Goal: Answer question/provide support: Share knowledge or assist other users

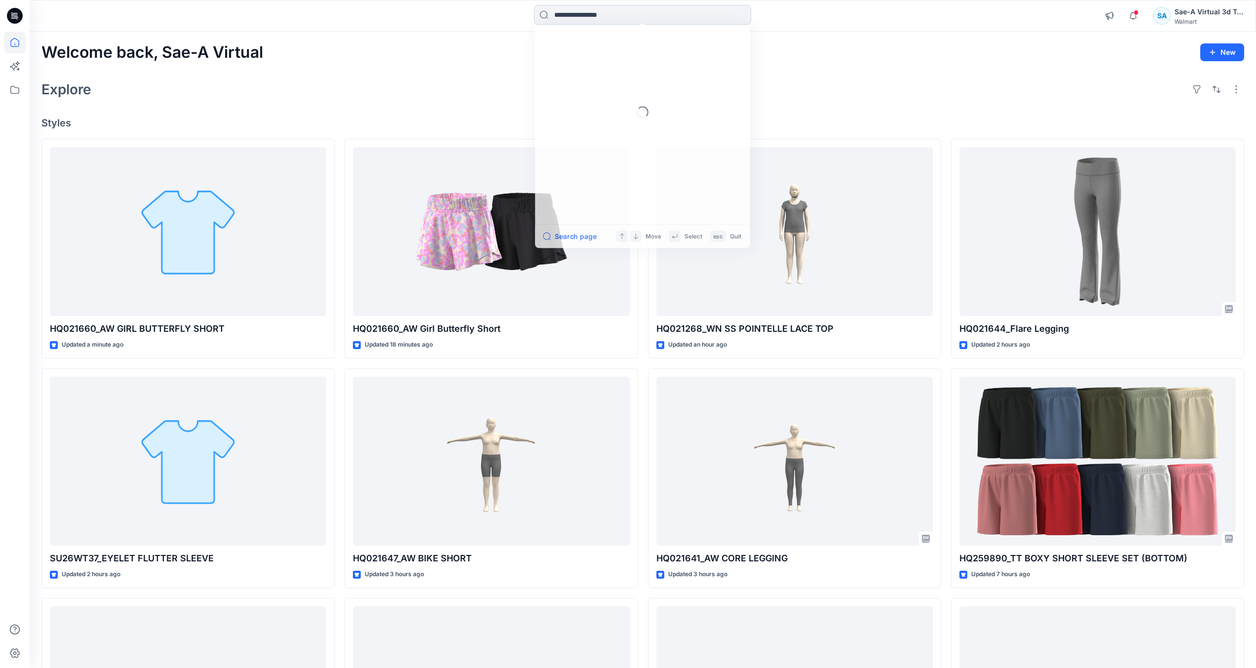
click at [573, 21] on input at bounding box center [642, 15] width 217 height 20
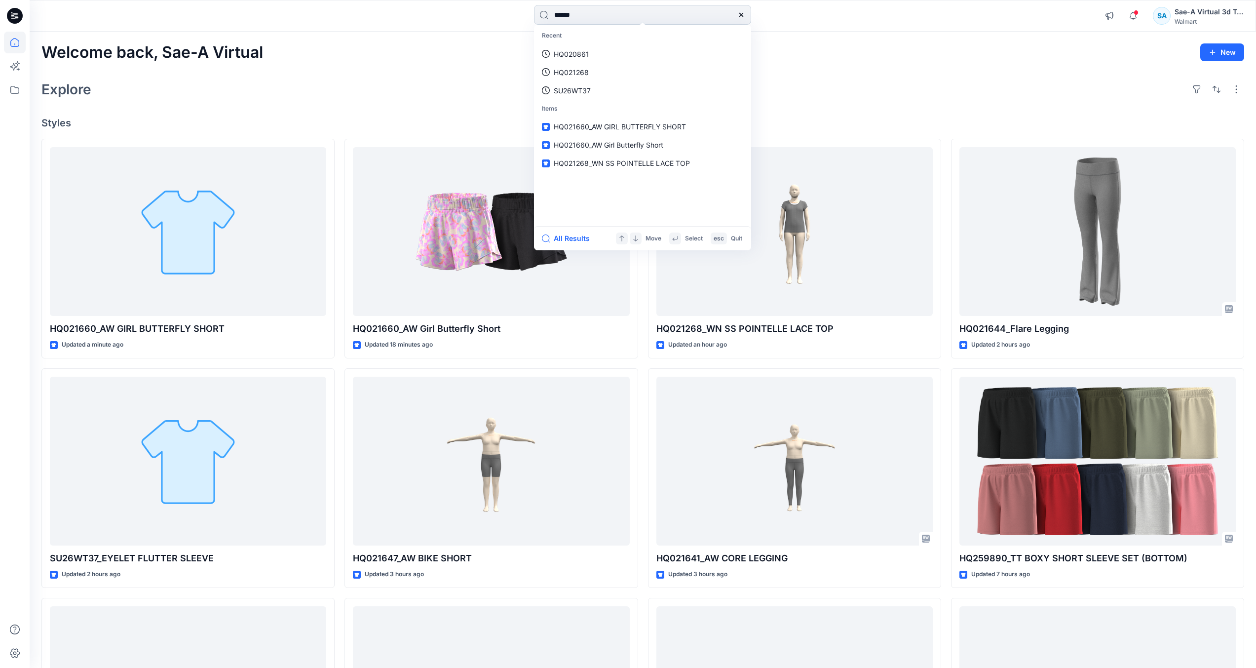
type input "******"
click at [645, 123] on span "_SIZE-SET_TS PUFF SLV FLEECE SAEA 081925" at bounding box center [656, 126] width 151 height 8
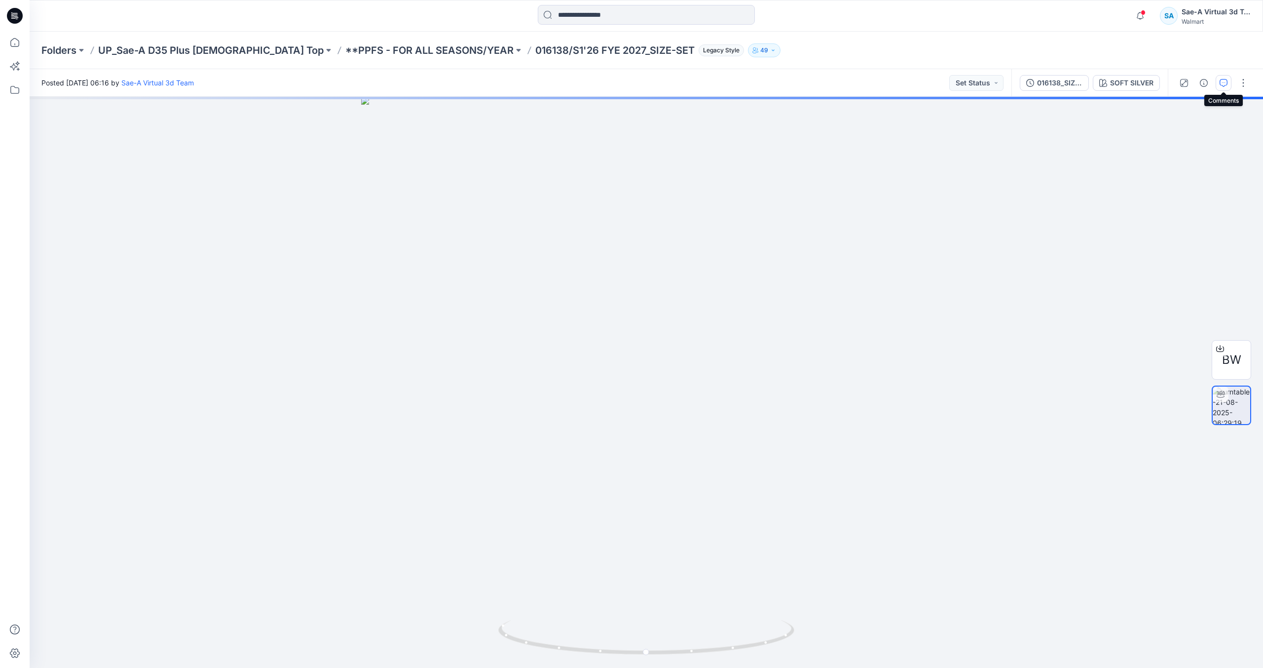
click at [1222, 85] on icon "button" at bounding box center [1224, 83] width 8 height 8
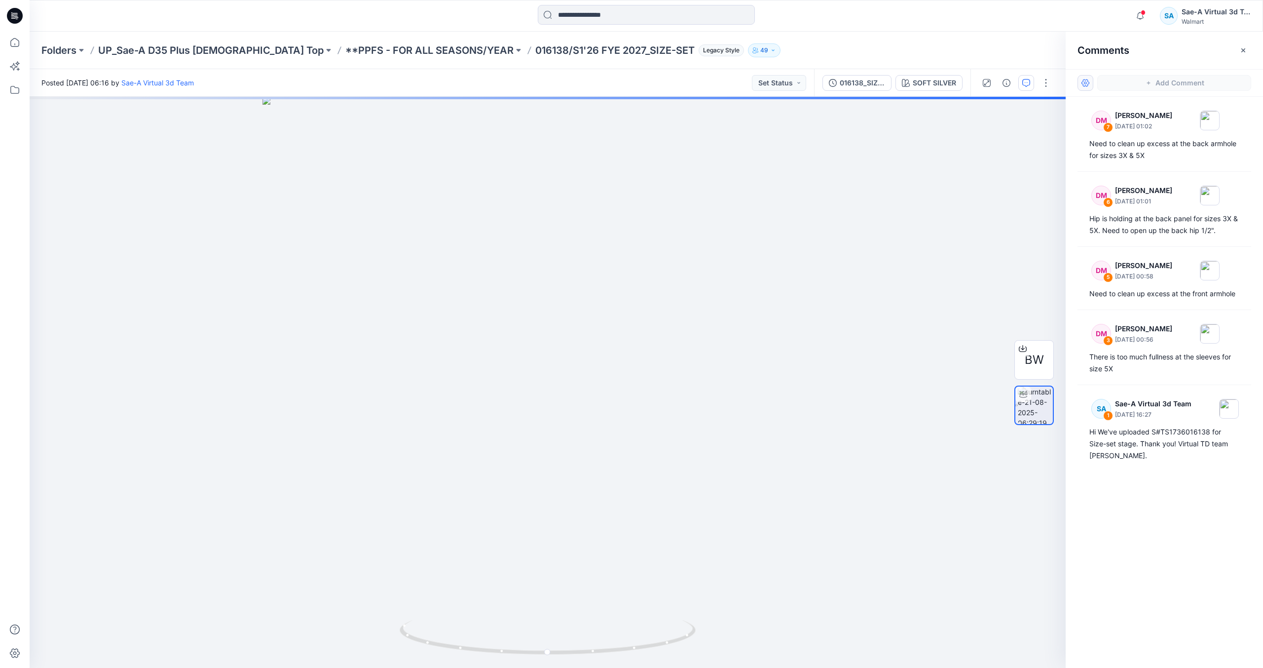
click at [1087, 88] on button "button" at bounding box center [1086, 83] width 16 height 16
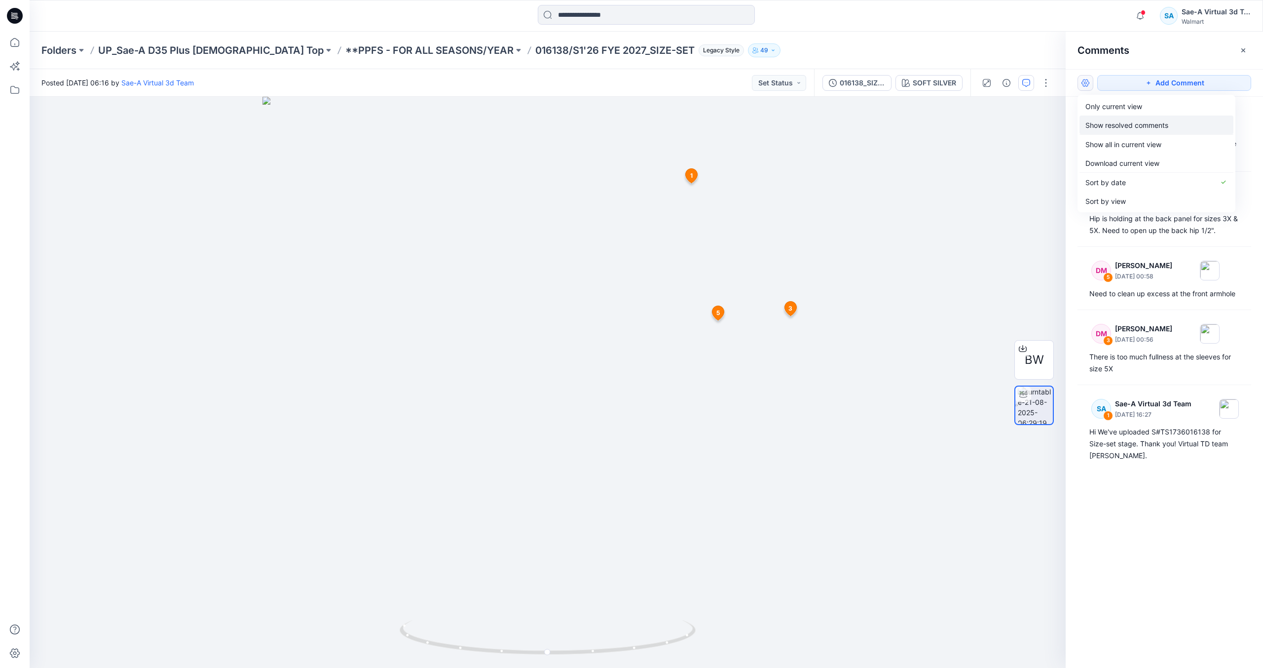
click at [1208, 120] on button "Show resolved comments" at bounding box center [1157, 124] width 154 height 19
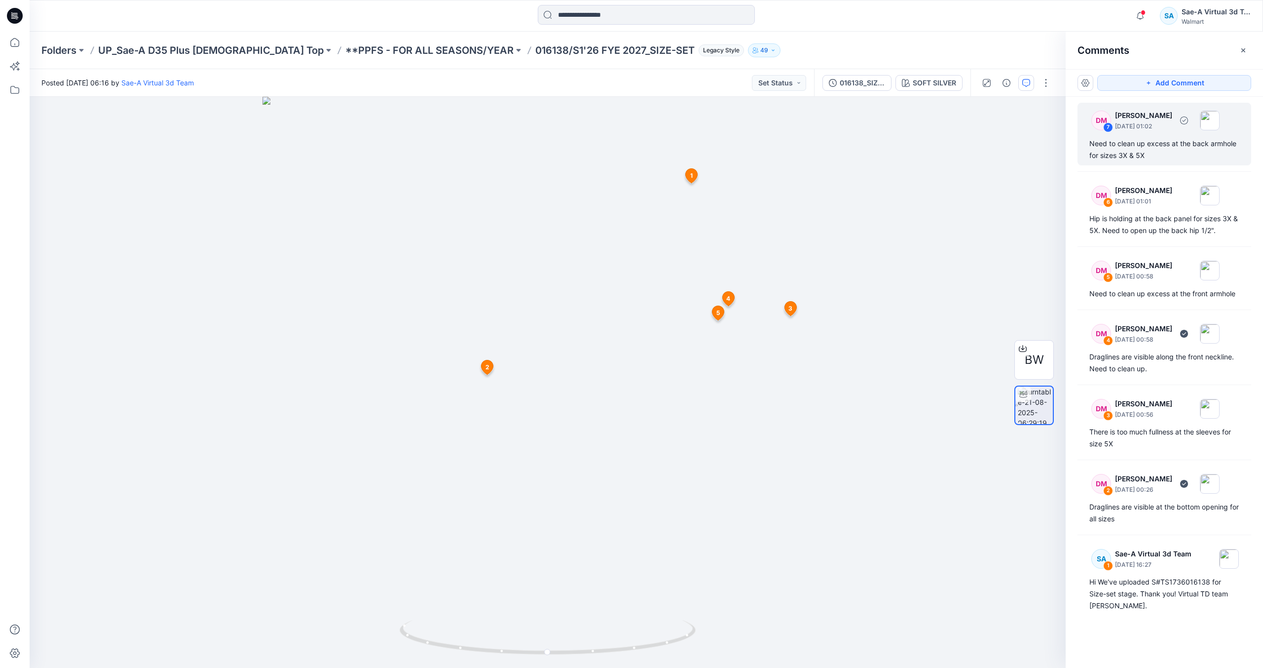
click at [1200, 145] on div "Need to clean up excess at the back armhole for sizes 3X & 5X" at bounding box center [1165, 150] width 150 height 24
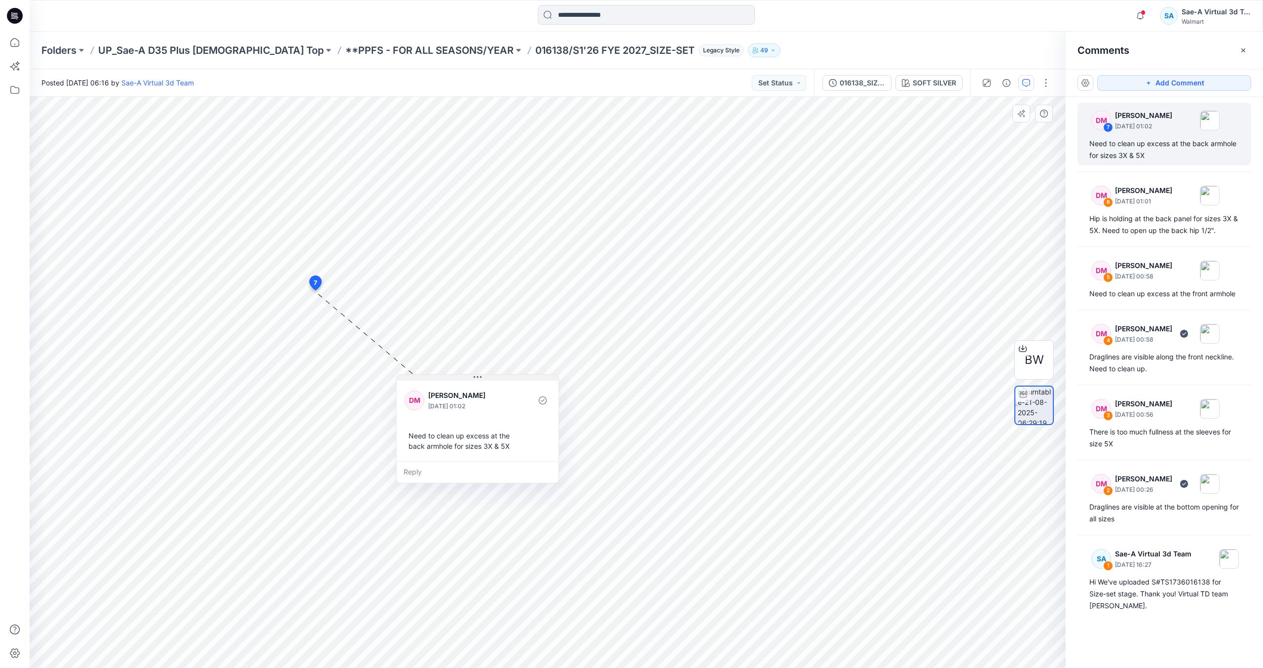
drag, startPoint x: 380, startPoint y: 299, endPoint x: 466, endPoint y: 378, distance: 117.3
click at [475, 378] on icon at bounding box center [478, 377] width 8 height 8
click at [1135, 226] on div "Hip is holding at the back panel for sizes 3X & 5X. Need to open up the back hi…" at bounding box center [1165, 225] width 150 height 24
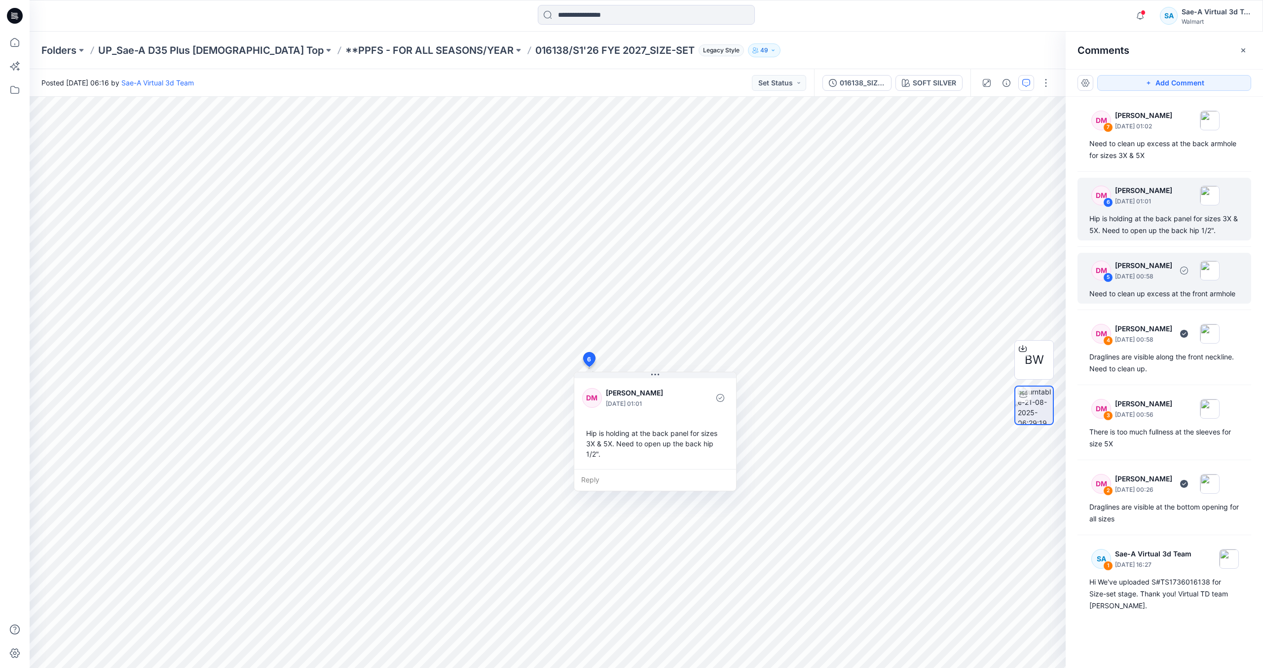
click at [1165, 302] on div "DM 5 [PERSON_NAME] [DATE] 00:58 Need to clean up excess at the front armhole" at bounding box center [1165, 278] width 174 height 51
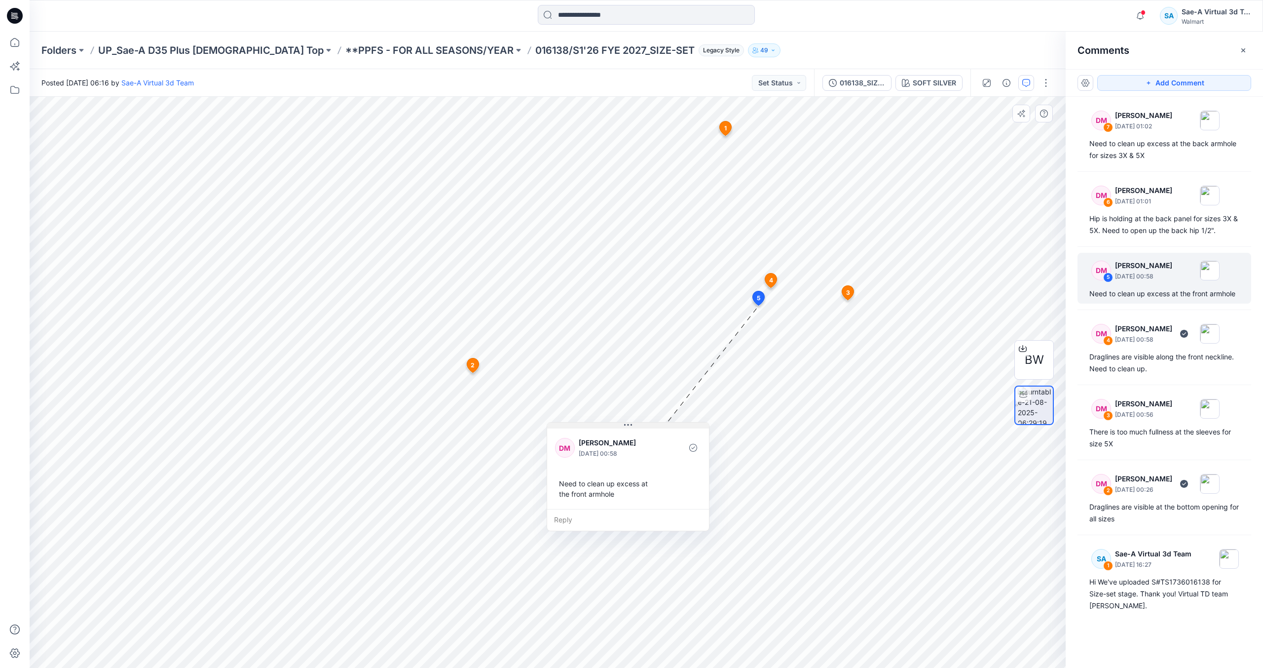
drag, startPoint x: 684, startPoint y: 204, endPoint x: 717, endPoint y: 436, distance: 234.6
click at [693, 428] on button at bounding box center [628, 425] width 162 height 6
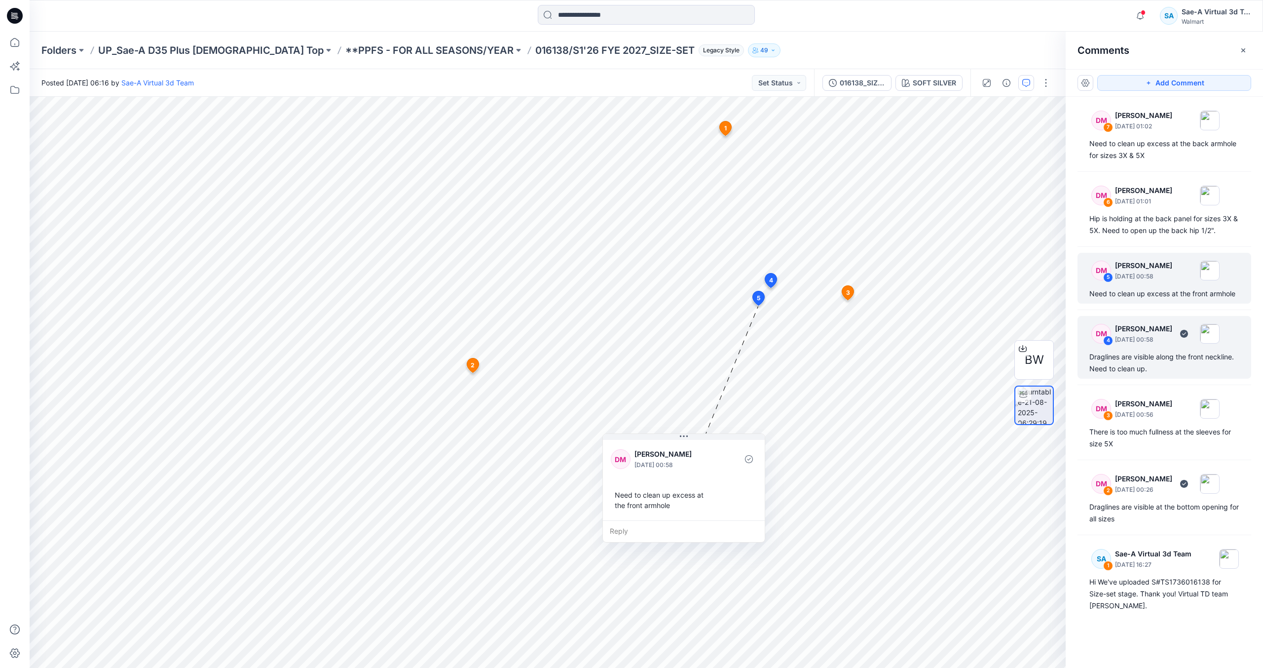
click at [1169, 351] on div "Draglines are visible along the front neckline. Need to clean up." at bounding box center [1165, 363] width 150 height 24
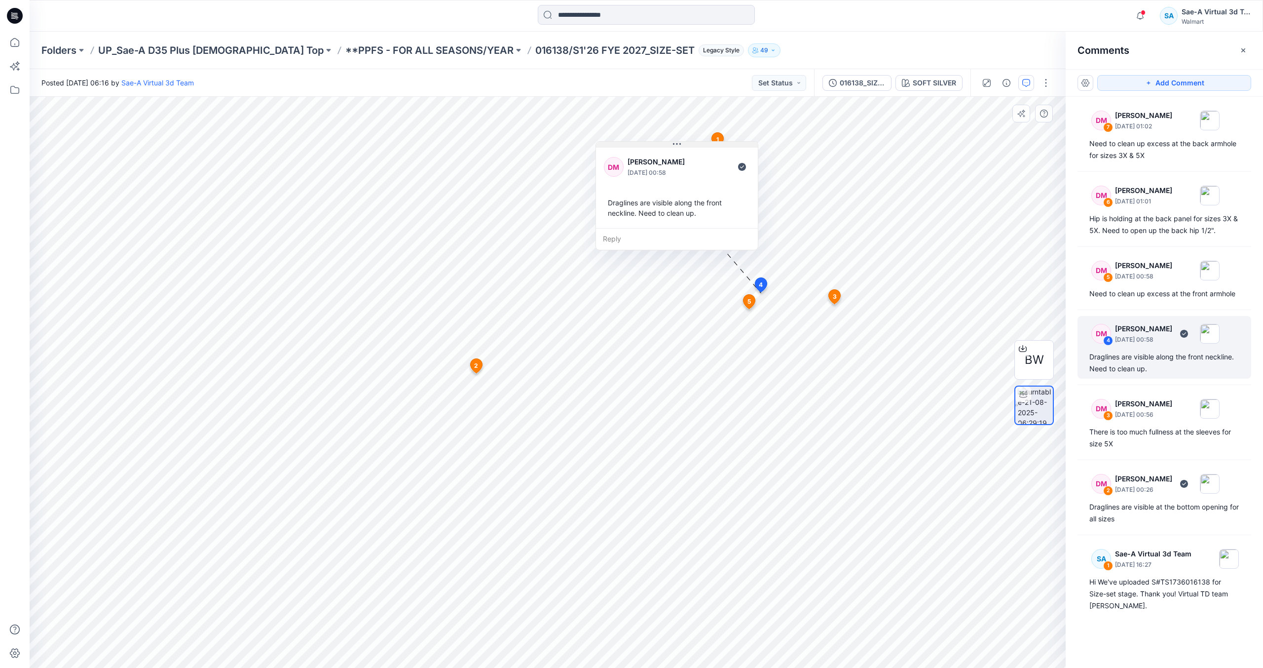
drag, startPoint x: 719, startPoint y: 205, endPoint x: 682, endPoint y: 146, distance: 69.6
click at [682, 146] on button at bounding box center [677, 145] width 162 height 6
click at [1165, 437] on div "There is too much fullness at the sleeves for size 5X" at bounding box center [1165, 438] width 150 height 24
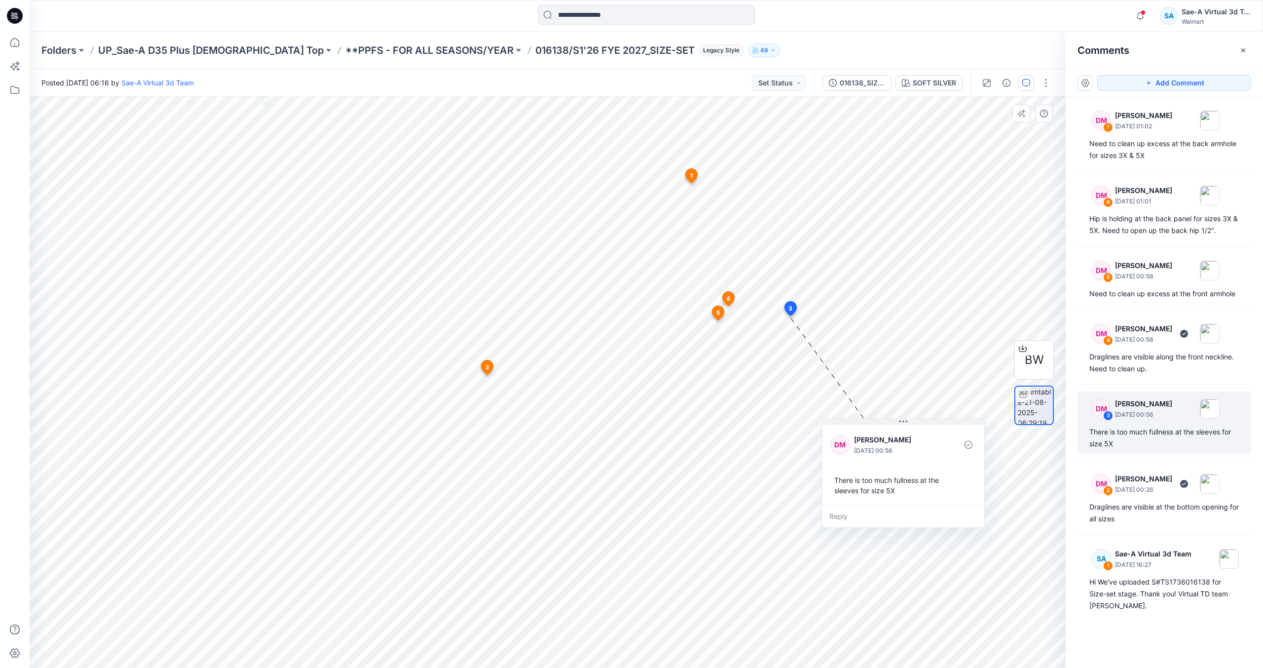
drag, startPoint x: 838, startPoint y: 205, endPoint x: 909, endPoint y: 421, distance: 227.5
click at [909, 421] on button at bounding box center [904, 422] width 162 height 6
click at [484, 369] on icon at bounding box center [488, 367] width 12 height 14
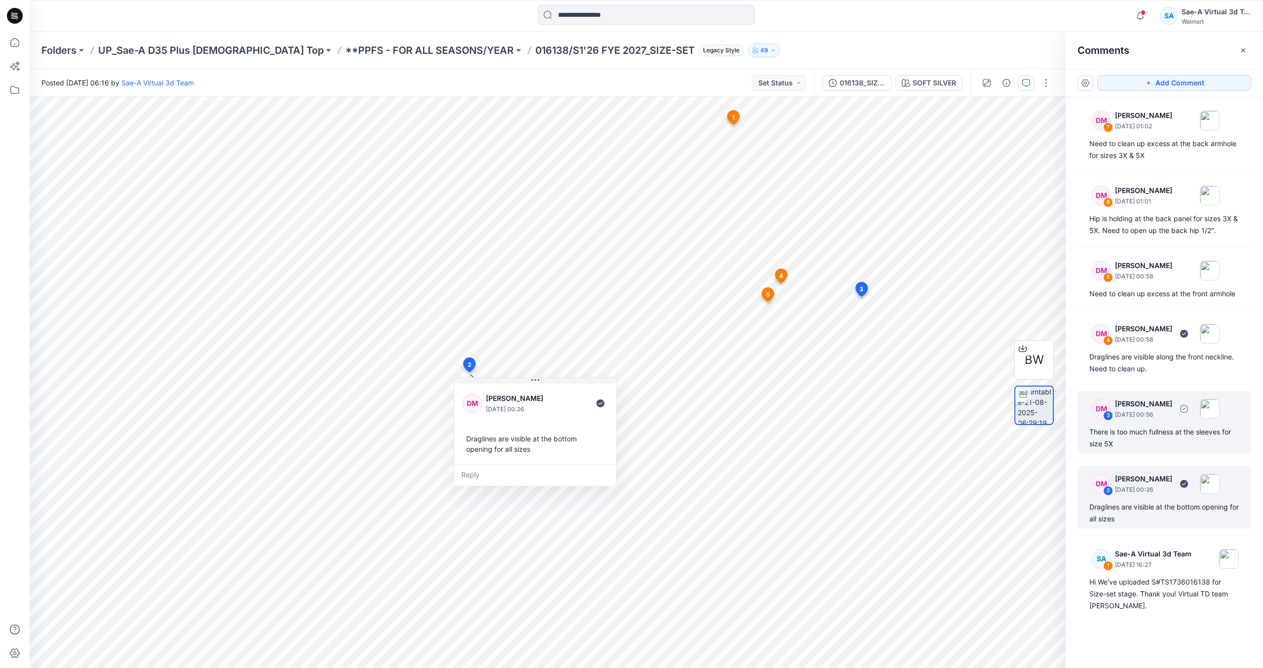
click at [1168, 435] on div "There is too much fullness at the sleeves for size 5X" at bounding box center [1165, 438] width 150 height 24
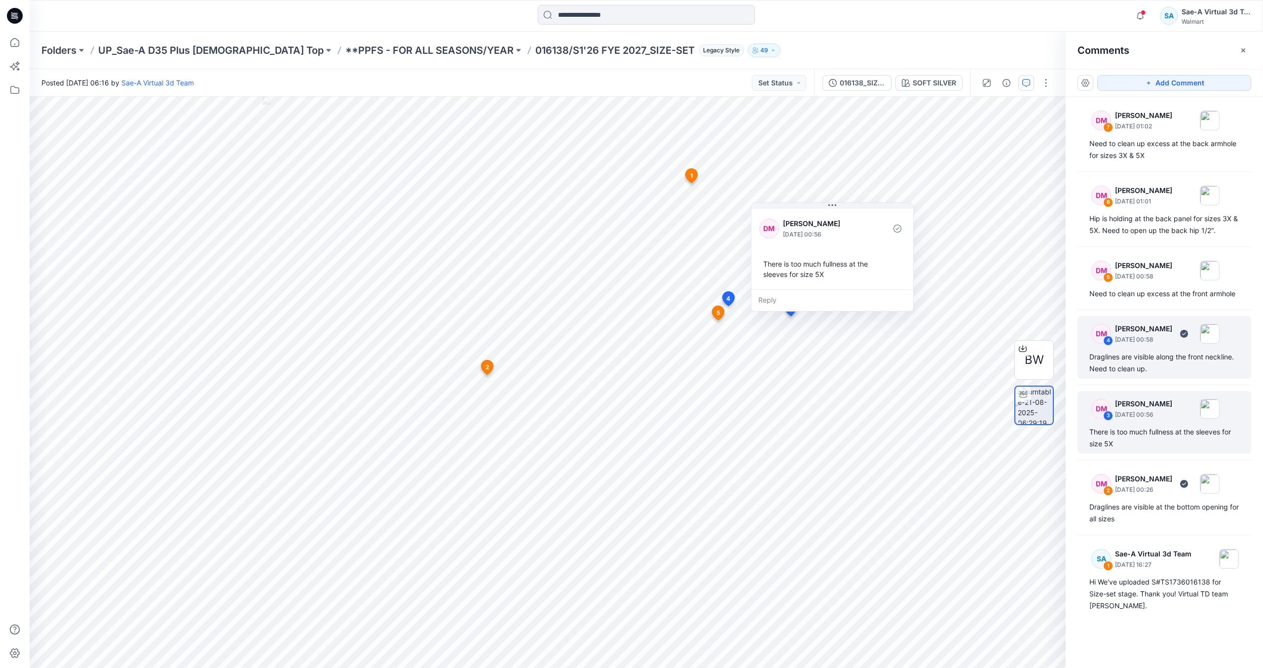
click at [1156, 375] on div "DM 4 [PERSON_NAME] [DATE] 00:58 Draglines are visible along the front neckline.…" at bounding box center [1165, 347] width 174 height 63
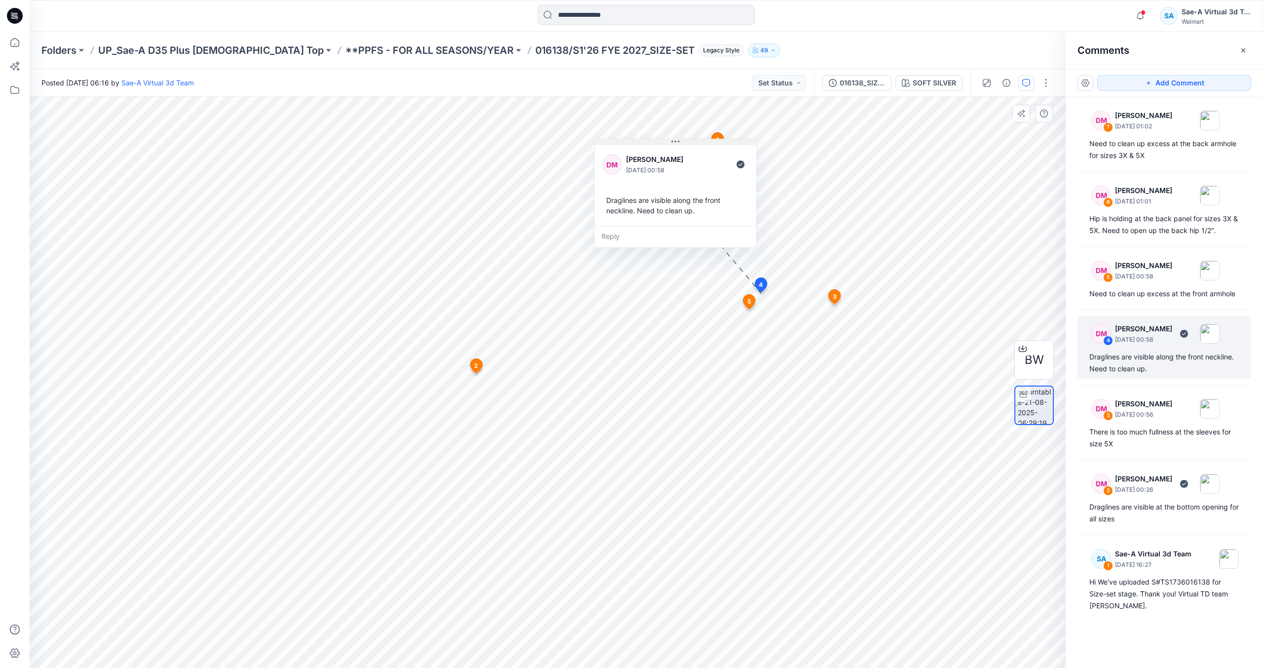
drag, startPoint x: 715, startPoint y: 207, endPoint x: 679, endPoint y: 145, distance: 71.4
click at [679, 145] on icon at bounding box center [676, 142] width 8 height 8
click at [1179, 289] on div "Need to clean up excess at the front armhole" at bounding box center [1165, 294] width 150 height 12
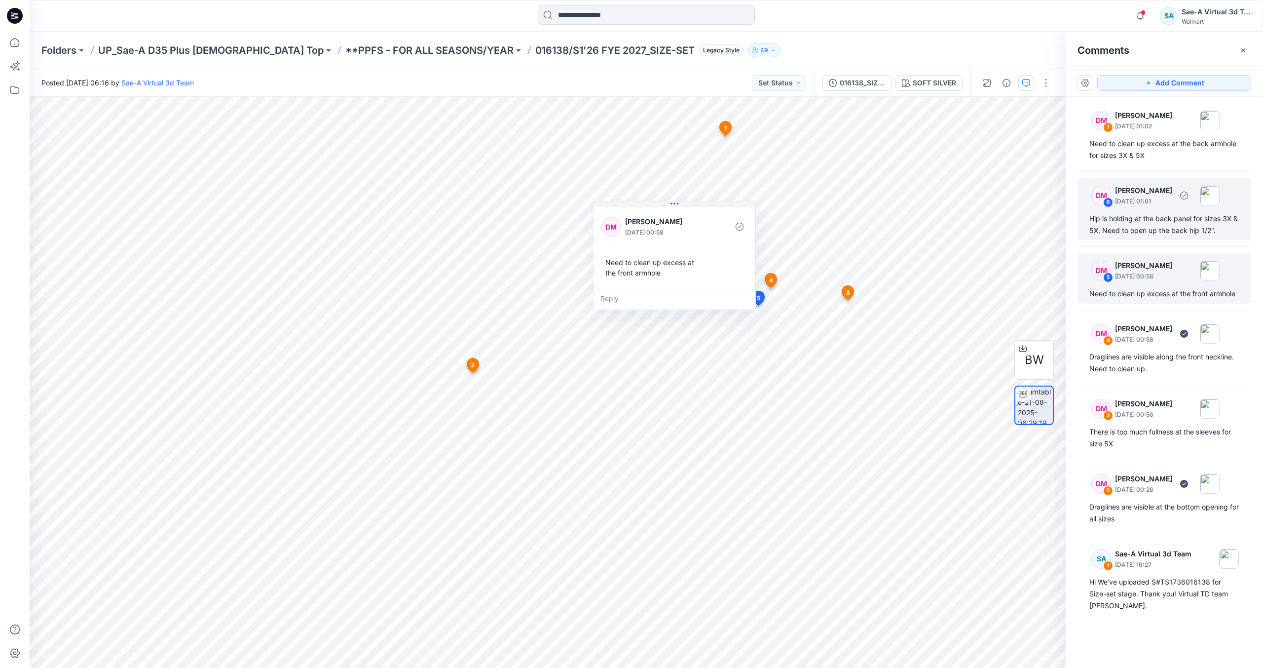
click at [1149, 228] on div "Hip is holding at the back panel for sizes 3X & 5X. Need to open up the back hi…" at bounding box center [1165, 225] width 150 height 24
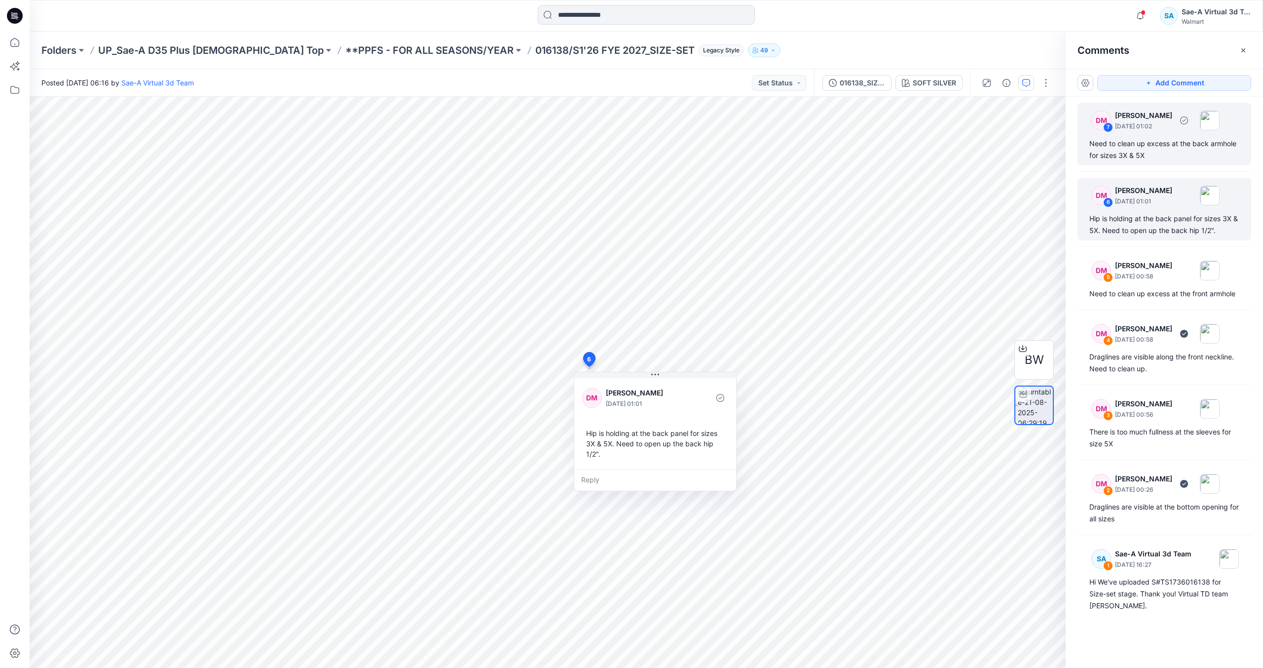
click at [1150, 152] on div "Need to clean up excess at the back armhole for sizes 3X & 5X" at bounding box center [1165, 150] width 150 height 24
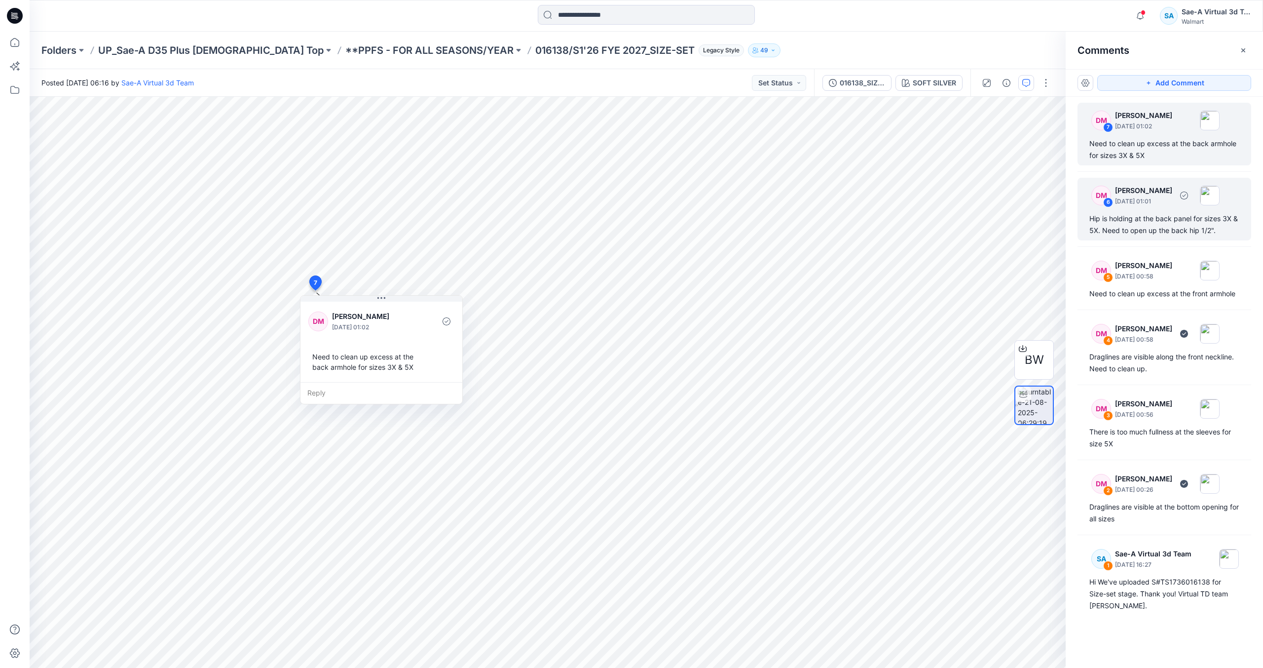
click at [1205, 236] on div "DM 6 [PERSON_NAME] [DATE] 01:01 Hip is holding at the back panel for sizes 3X &…" at bounding box center [1165, 209] width 174 height 63
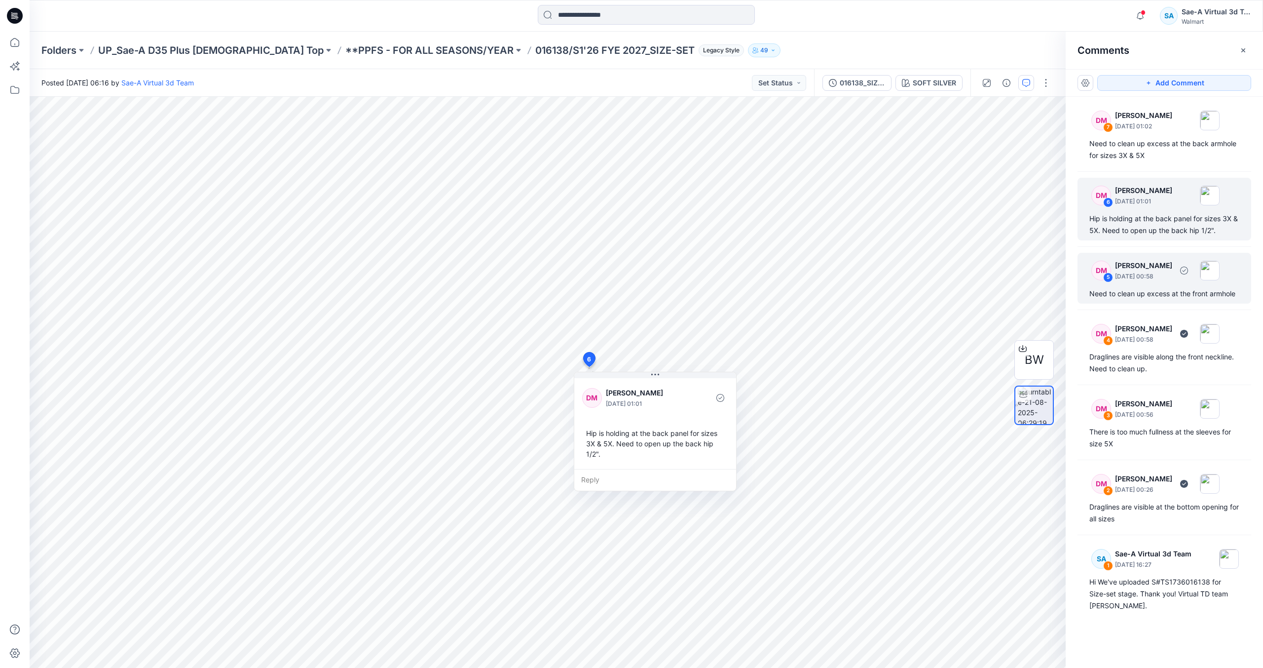
click at [1201, 299] on div "Need to clean up excess at the front armhole" at bounding box center [1165, 294] width 150 height 12
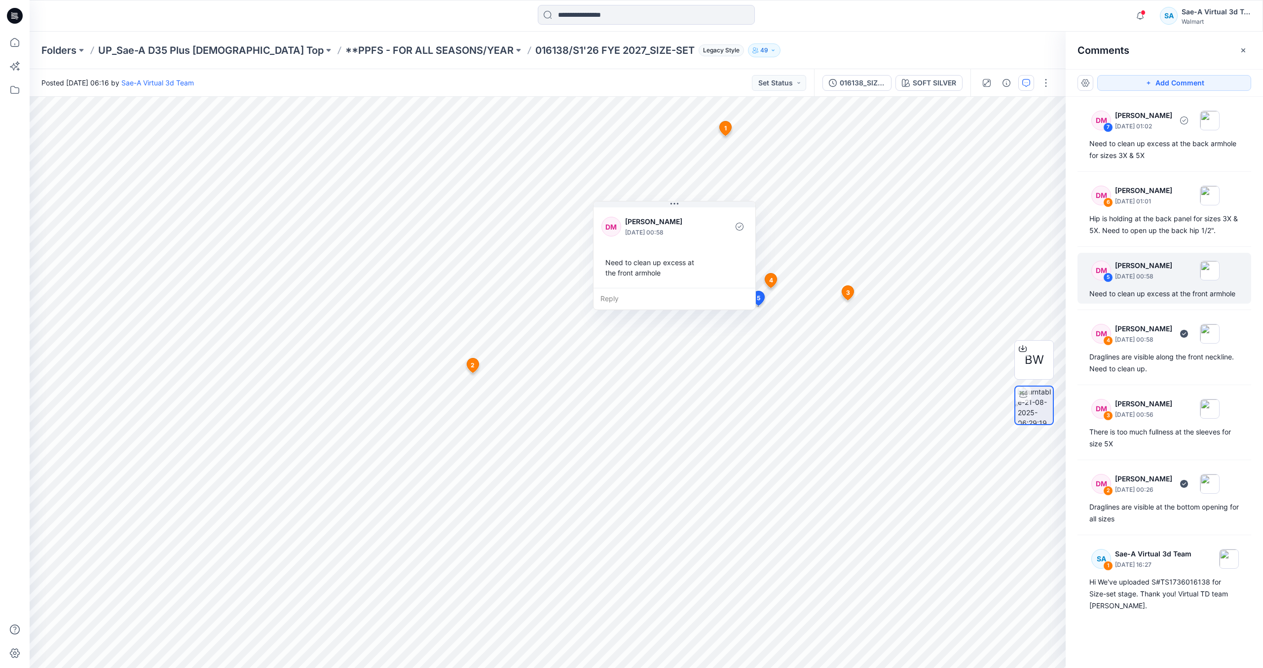
drag, startPoint x: 1168, startPoint y: 160, endPoint x: 1160, endPoint y: 168, distance: 11.2
click at [1168, 160] on div "Need to clean up excess at the back armhole for sizes 3X & 5X" at bounding box center [1165, 150] width 150 height 24
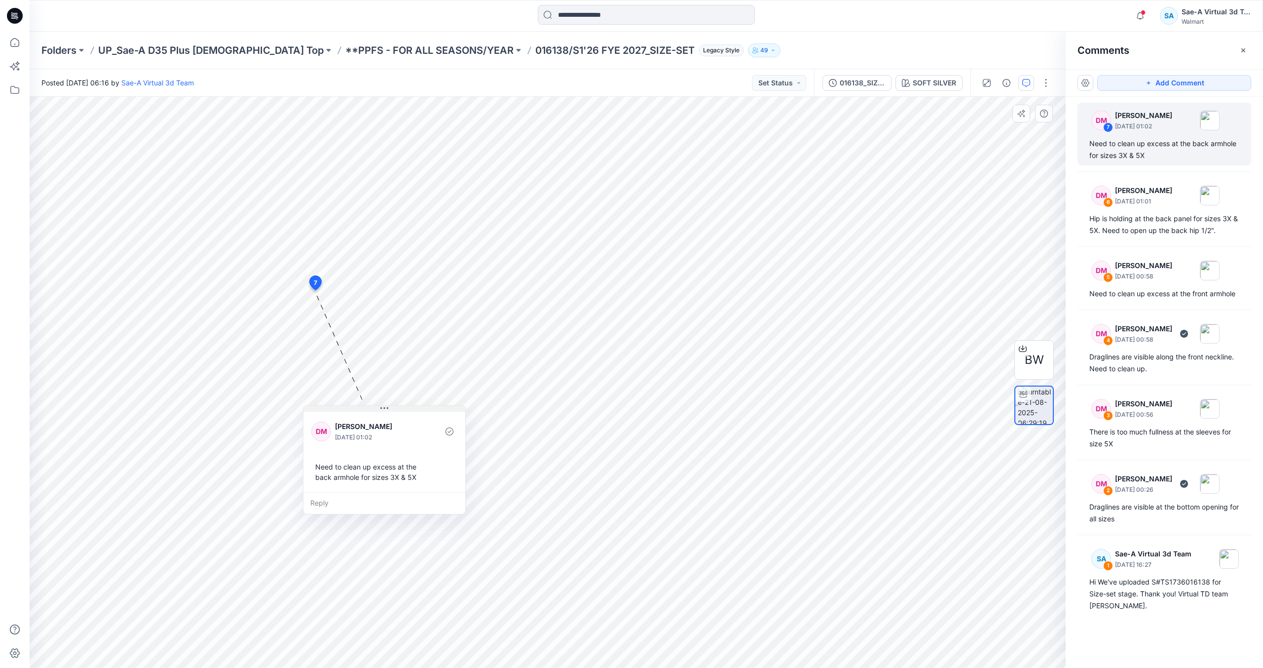
drag, startPoint x: 360, startPoint y: 301, endPoint x: 361, endPoint y: 428, distance: 127.3
click at [362, 412] on button at bounding box center [384, 409] width 162 height 6
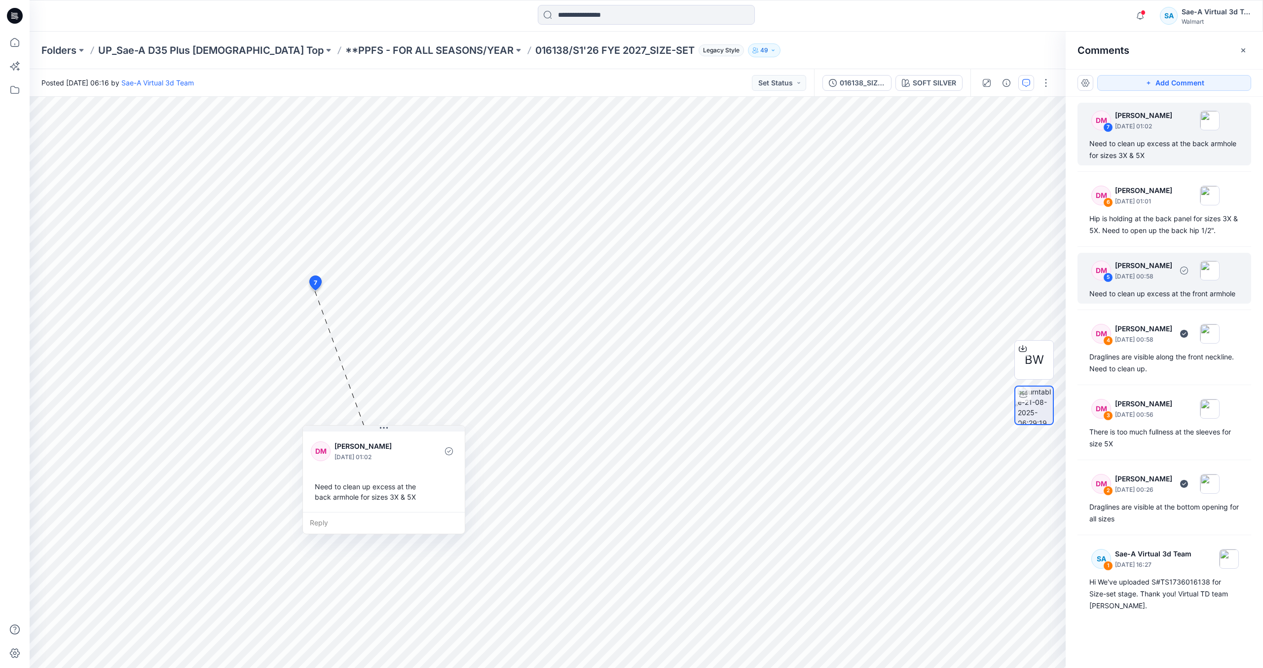
click at [1157, 206] on p "[DATE] 00:58" at bounding box center [1143, 201] width 57 height 10
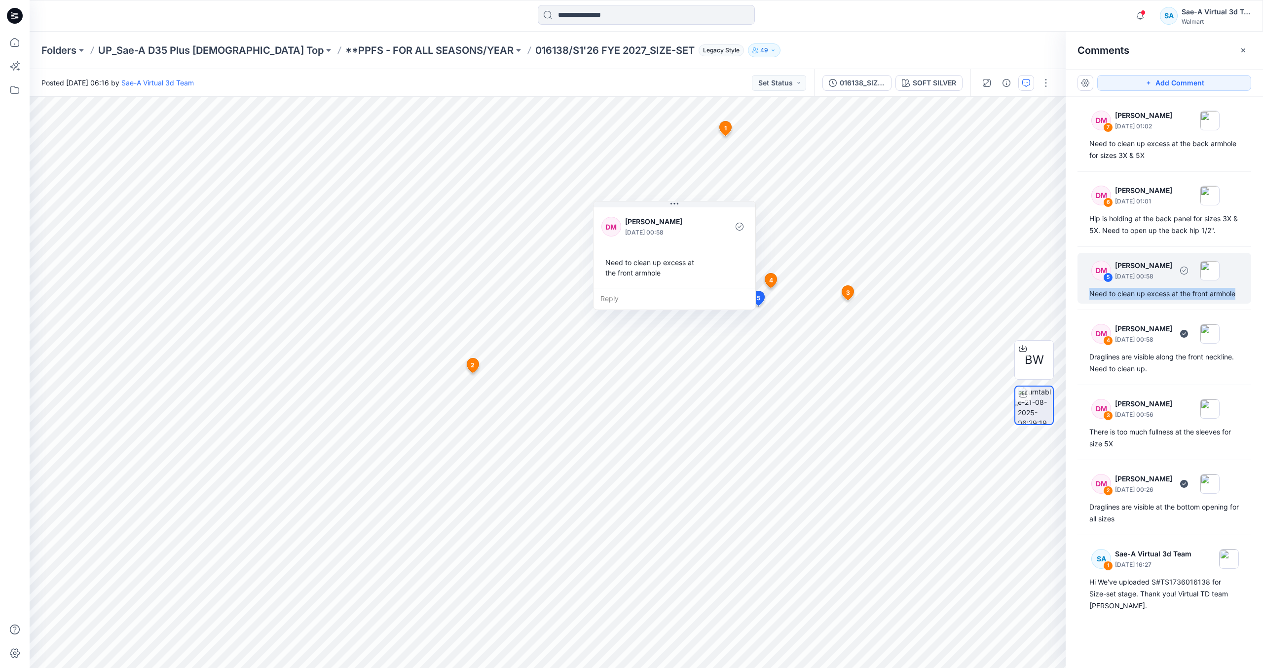
drag, startPoint x: 1091, startPoint y: 297, endPoint x: 1238, endPoint y: 290, distance: 147.2
click at [1238, 290] on div "Need to clean up excess at the front armhole" at bounding box center [1165, 294] width 150 height 12
copy div "Need to clean up excess at the front armhole"
click at [1188, 449] on div "There is too much fullness at the sleeves for size 5X" at bounding box center [1165, 438] width 150 height 24
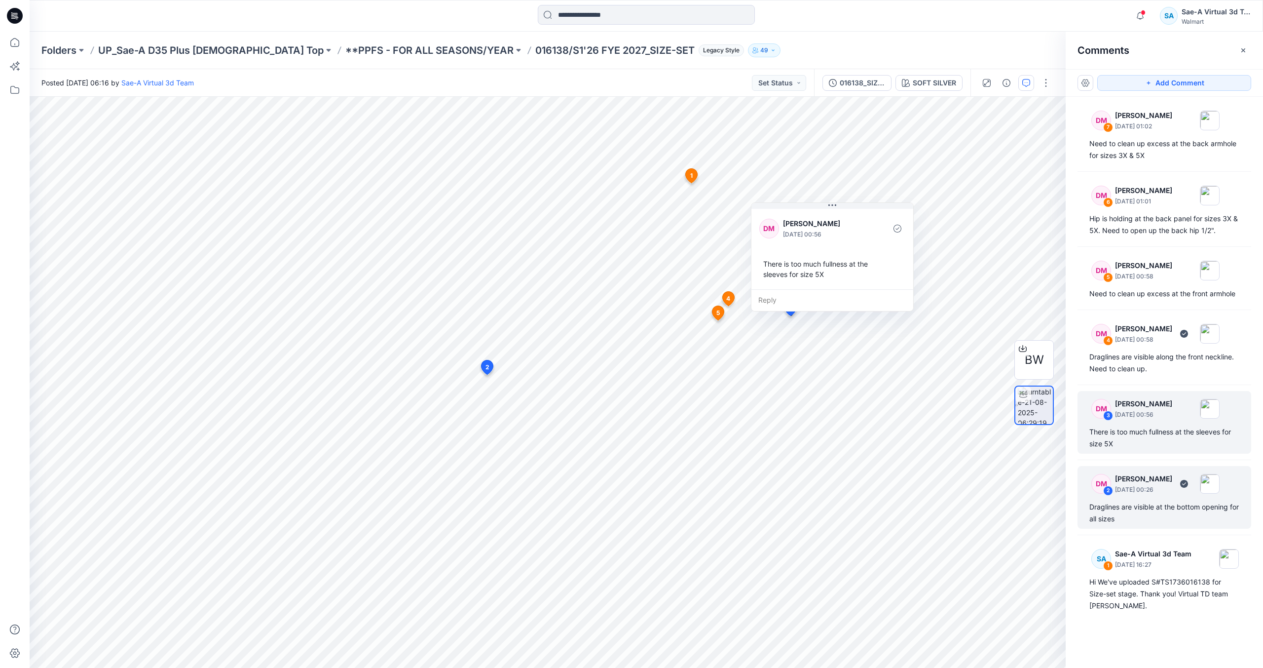
click at [1154, 517] on div "Draglines are visible at the bottom opening for all sizes" at bounding box center [1165, 513] width 150 height 24
